Goal: Task Accomplishment & Management: Manage account settings

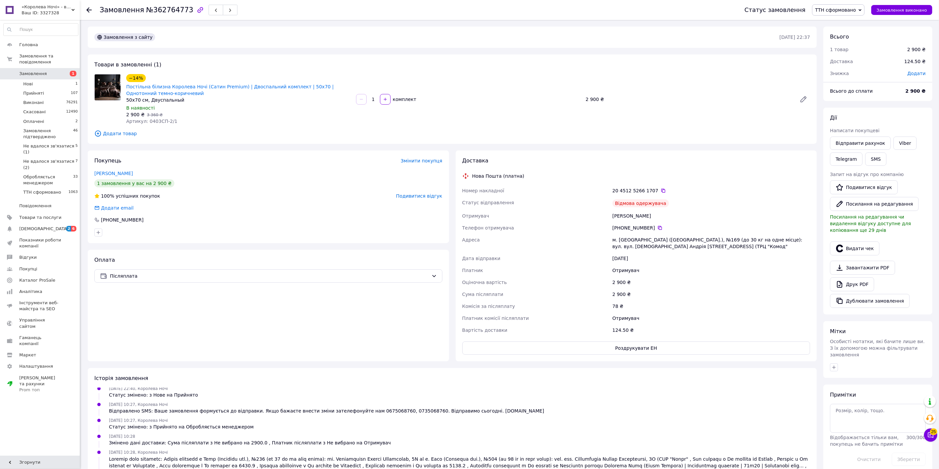
click at [418, 200] on div "Покупець Змінити покупця [PERSON_NAME] 1 замовлення у вас на 2 900 ₴ 100% успіш…" at bounding box center [269, 197] width 362 height 93
click at [418, 199] on span "Подивитися відгук" at bounding box center [419, 195] width 46 height 5
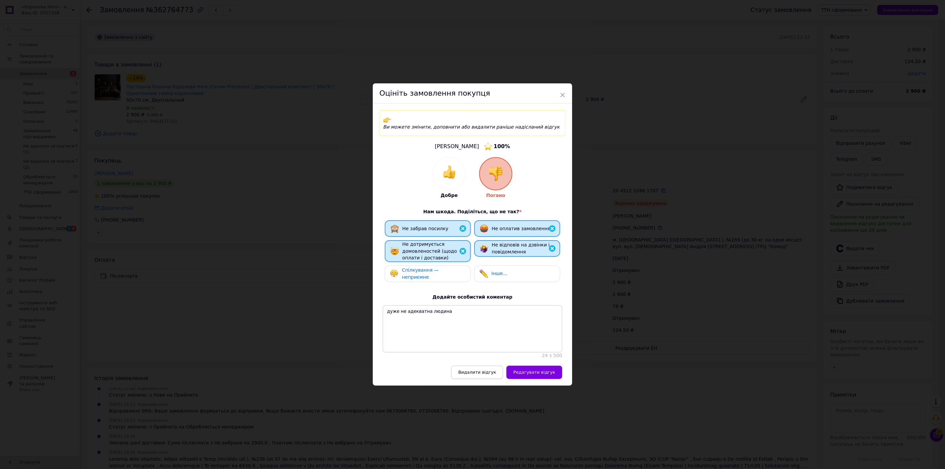
click at [486, 370] on span "Видалити відгук" at bounding box center [477, 372] width 38 height 5
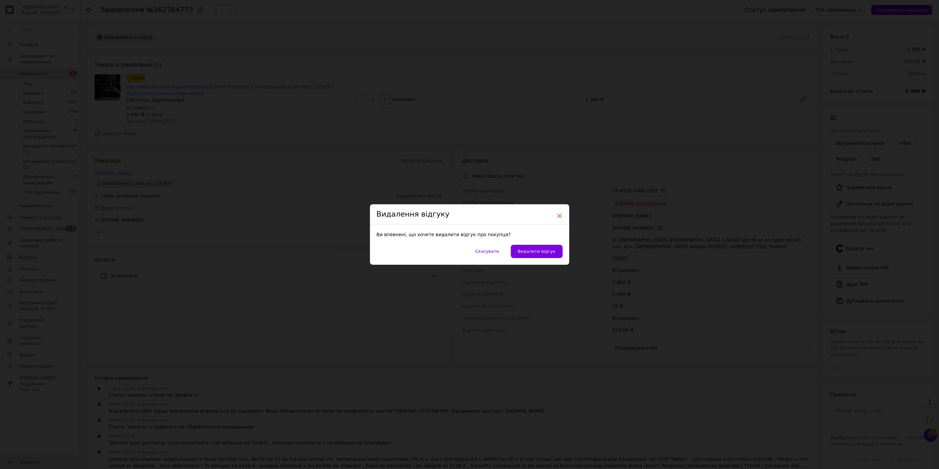
click at [561, 220] on span "×" at bounding box center [560, 215] width 6 height 11
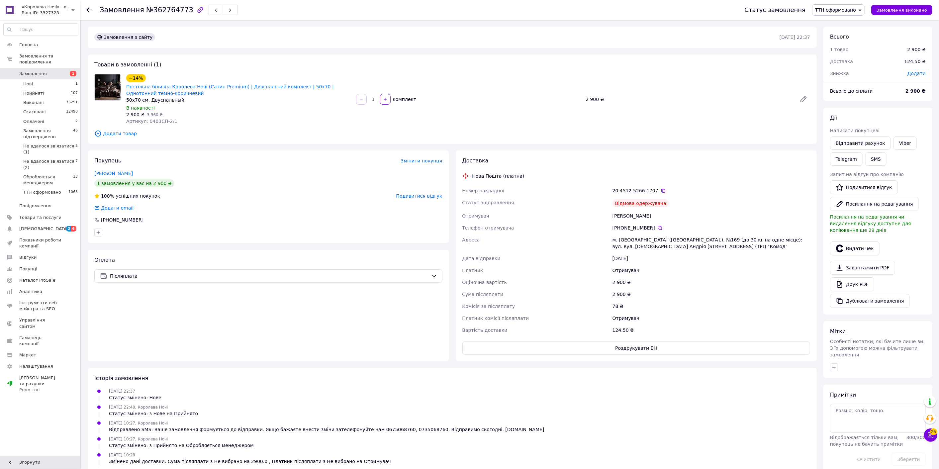
scroll to position [19, 0]
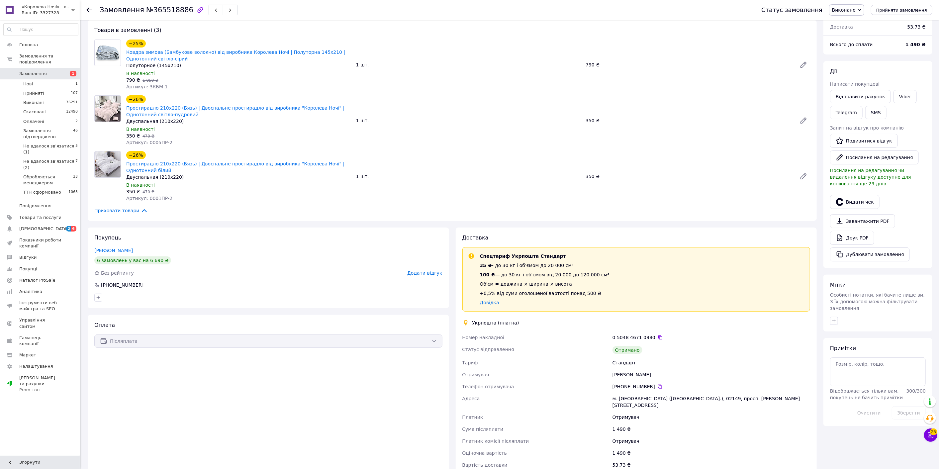
scroll to position [111, 0]
